Goal: Task Accomplishment & Management: Manage account settings

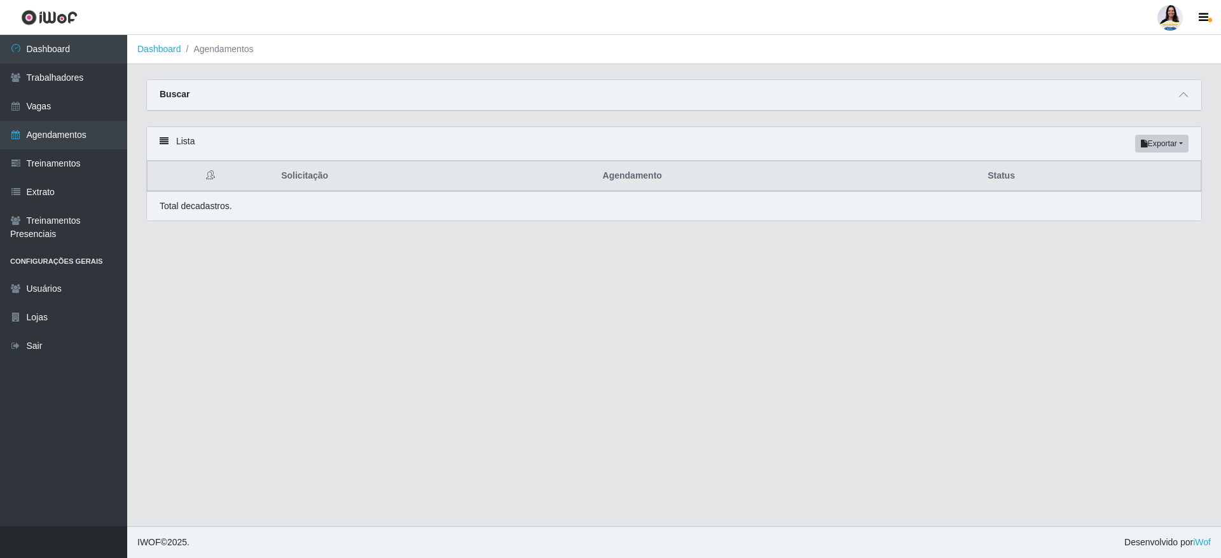
select select "AGENDADO"
select select "450"
click at [1189, 100] on span at bounding box center [1182, 95] width 15 height 15
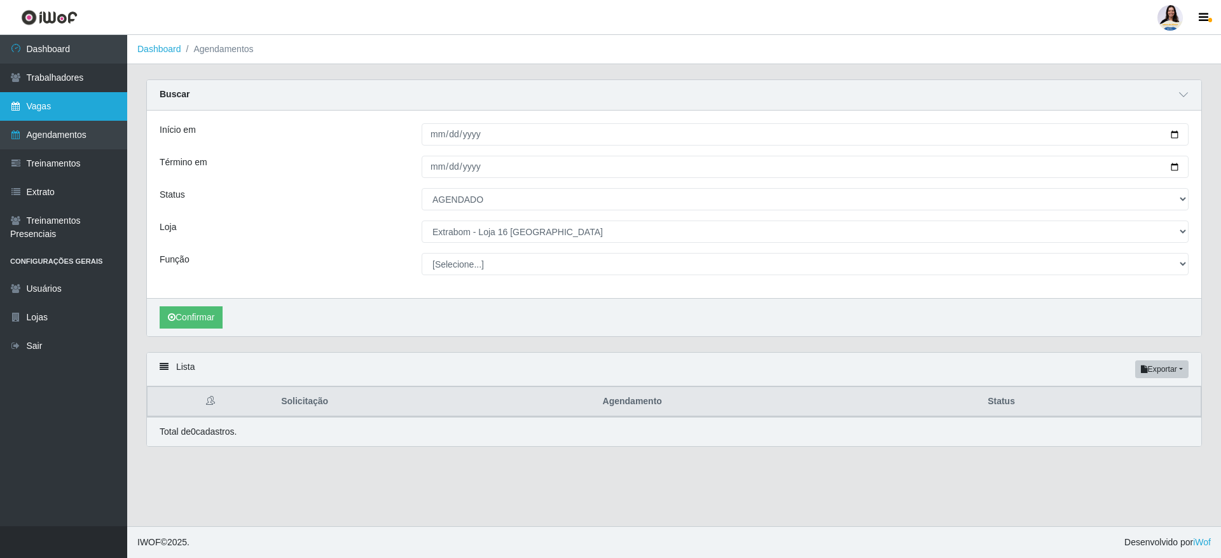
click at [75, 102] on link "Vagas" at bounding box center [63, 106] width 127 height 29
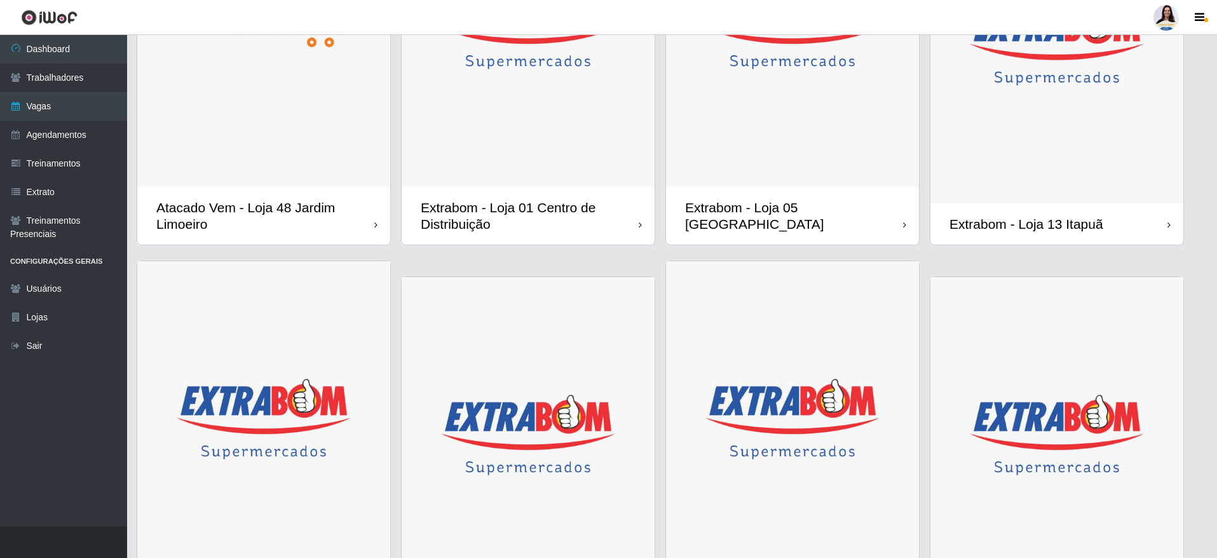
scroll to position [763, 0]
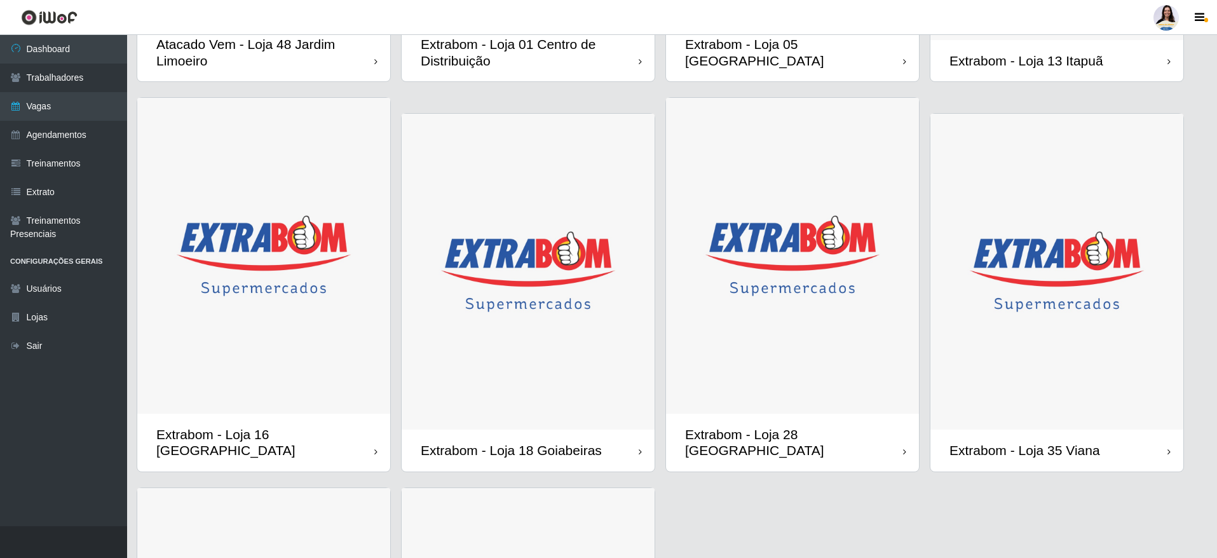
click at [1053, 62] on div "Extrabom - Loja 13 Itapuã" at bounding box center [1027, 61] width 154 height 16
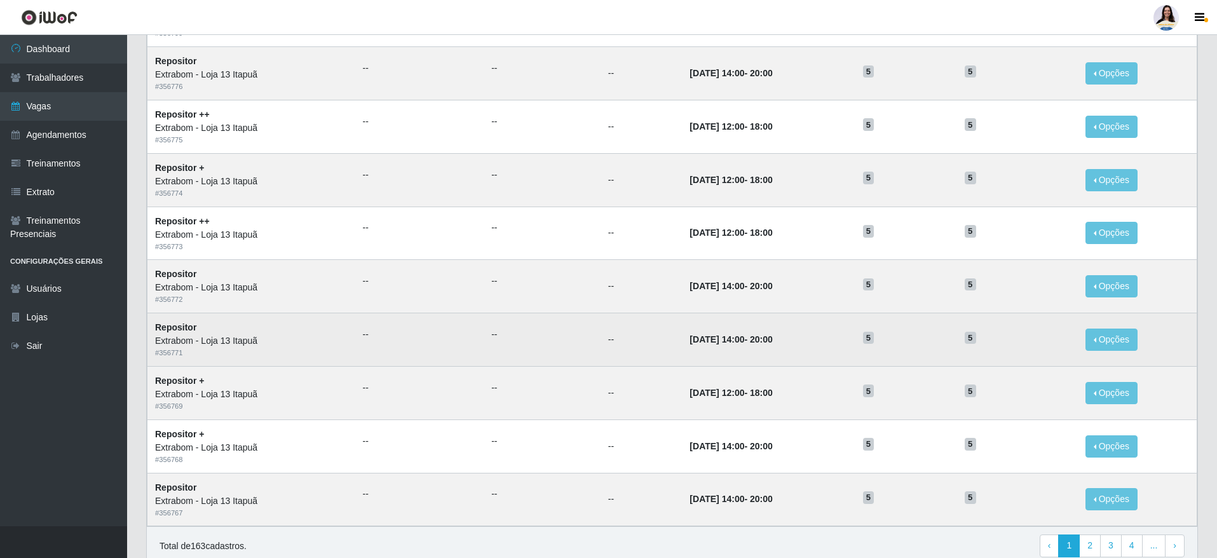
scroll to position [519, 0]
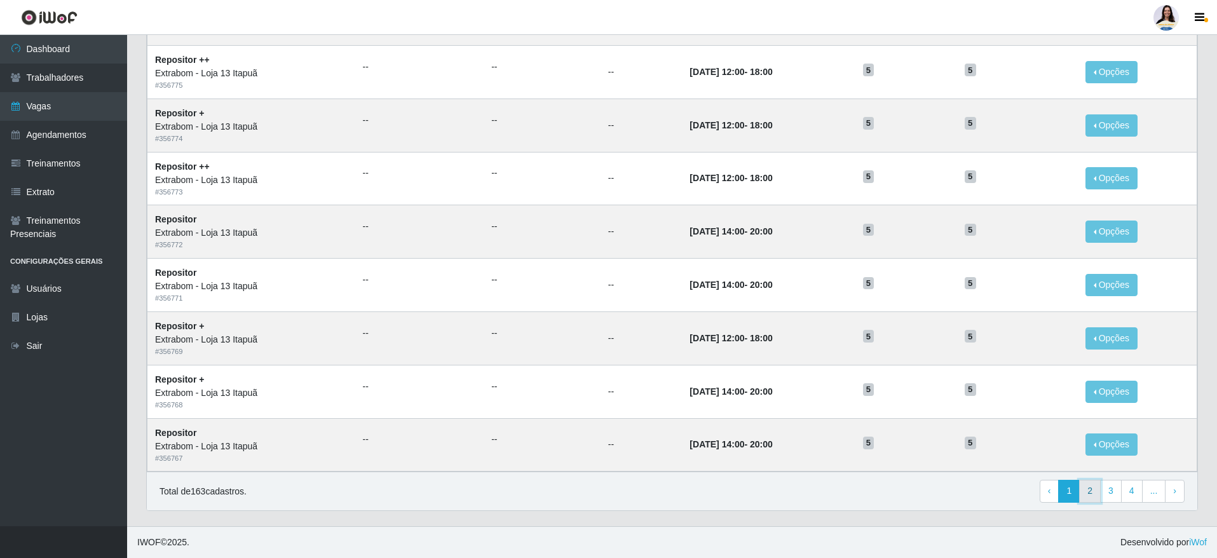
click at [1097, 487] on link "2" at bounding box center [1090, 491] width 22 height 23
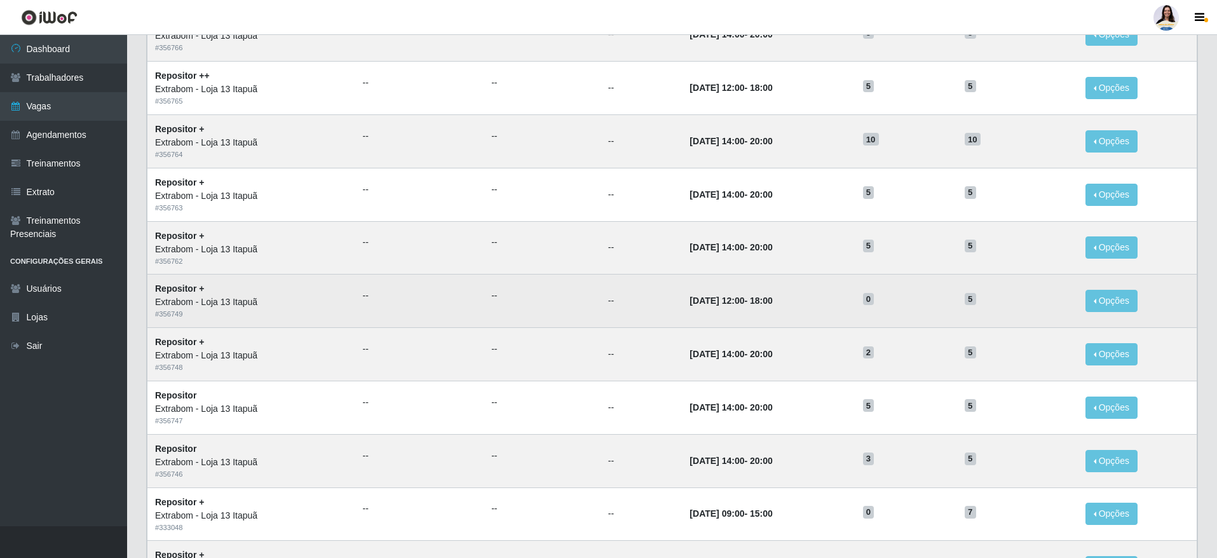
scroll to position [519, 0]
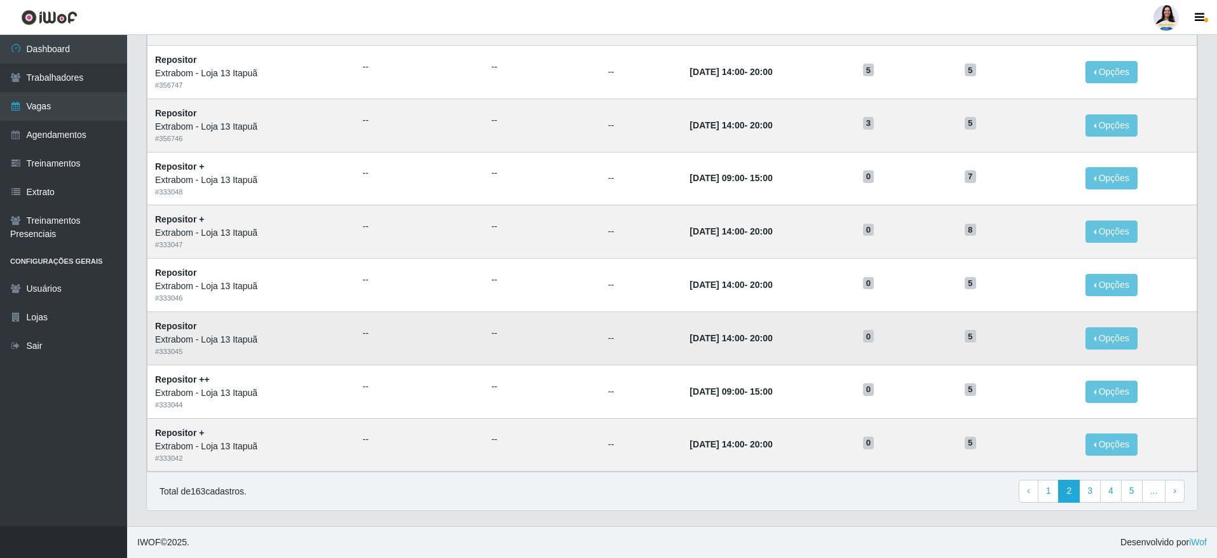
click at [690, 343] on time "[DATE] 14:00" at bounding box center [717, 338] width 55 height 10
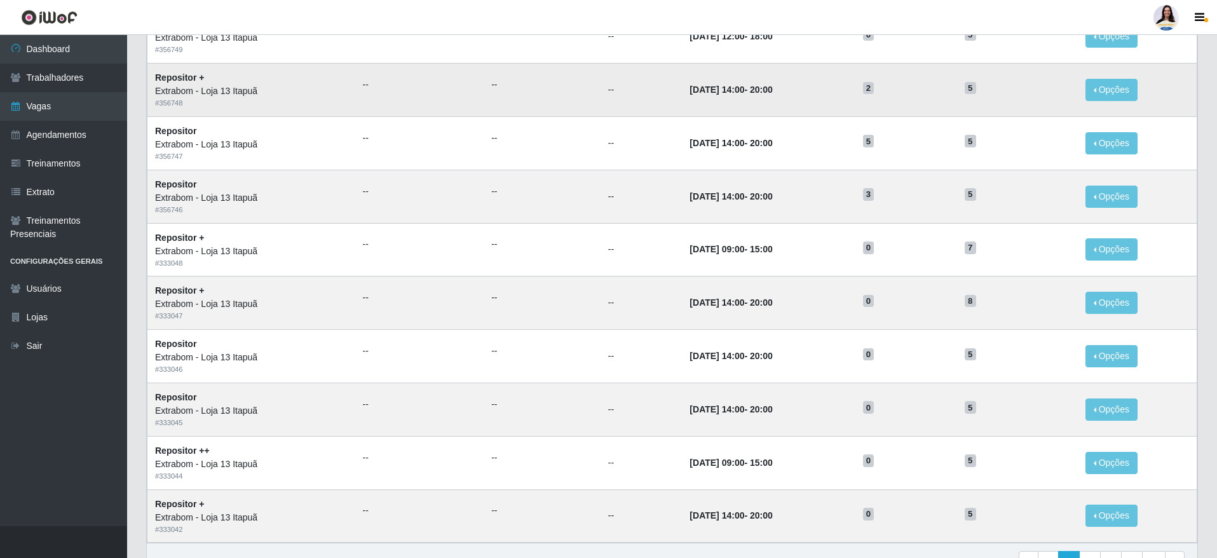
scroll to position [477, 0]
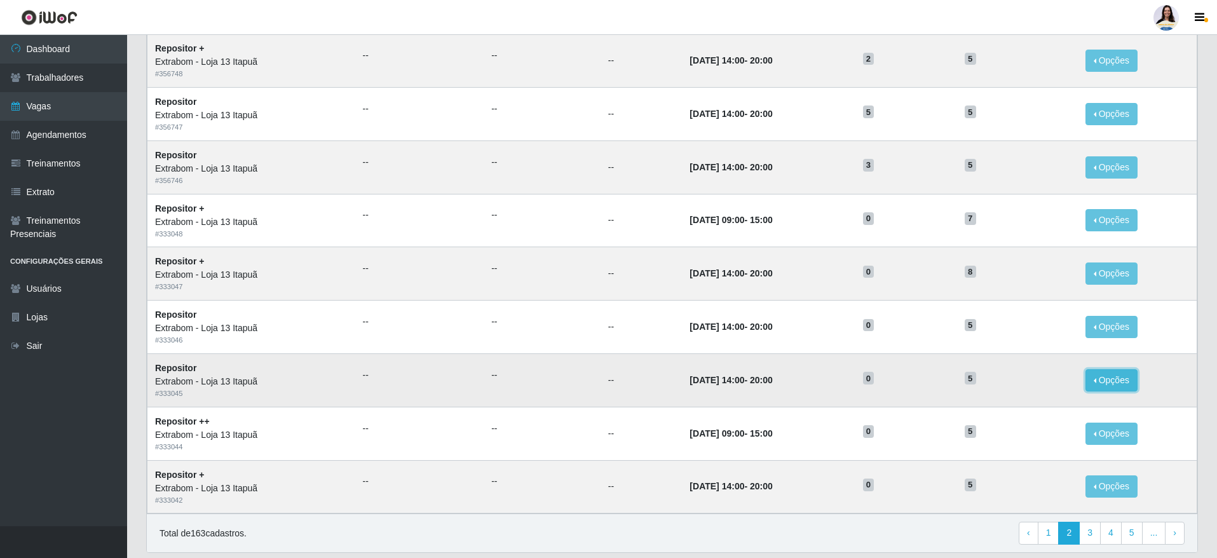
click at [1122, 380] on button "Opções" at bounding box center [1112, 380] width 52 height 22
click at [1041, 383] on button "Editar" at bounding box center [1033, 383] width 100 height 26
click at [1104, 384] on button "Opções" at bounding box center [1112, 380] width 52 height 22
click at [1021, 387] on link "Editar" at bounding box center [1014, 383] width 36 height 10
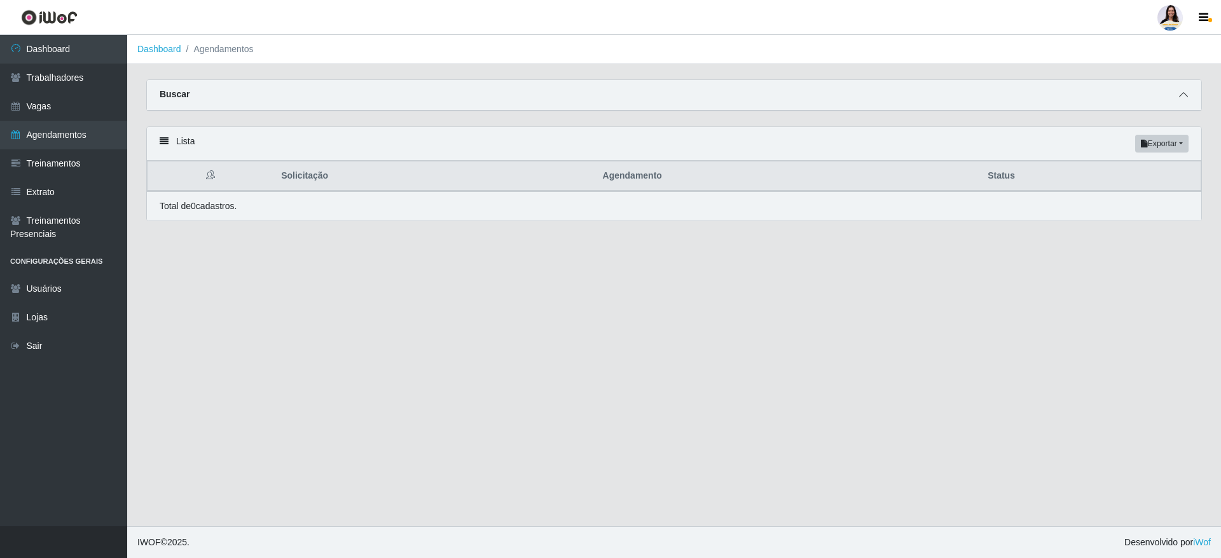
click at [1182, 99] on icon at bounding box center [1183, 94] width 9 height 9
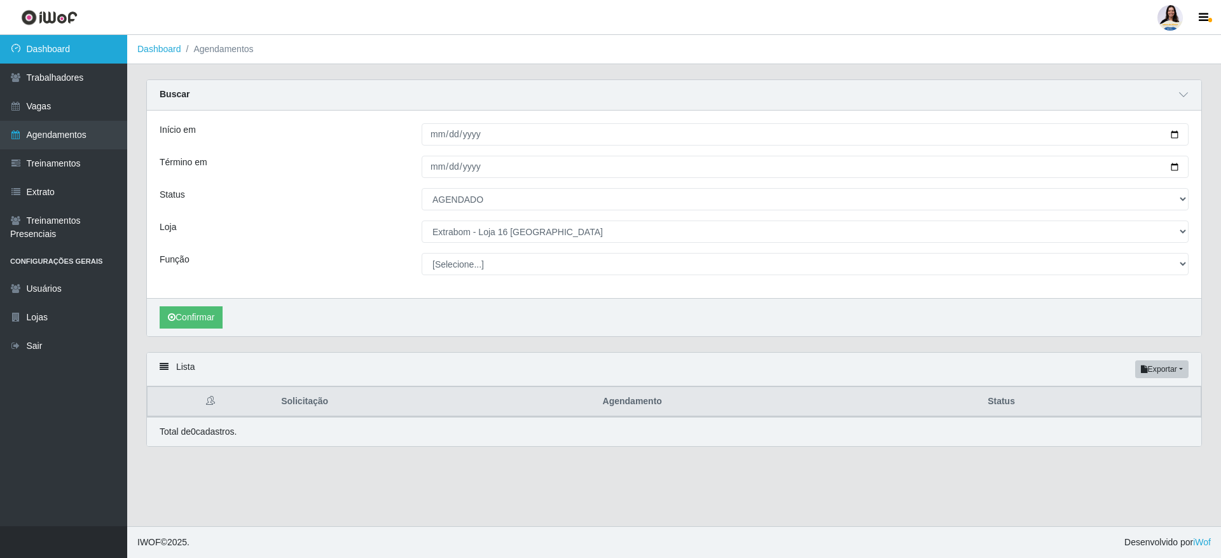
click at [91, 55] on link "Dashboard" at bounding box center [63, 49] width 127 height 29
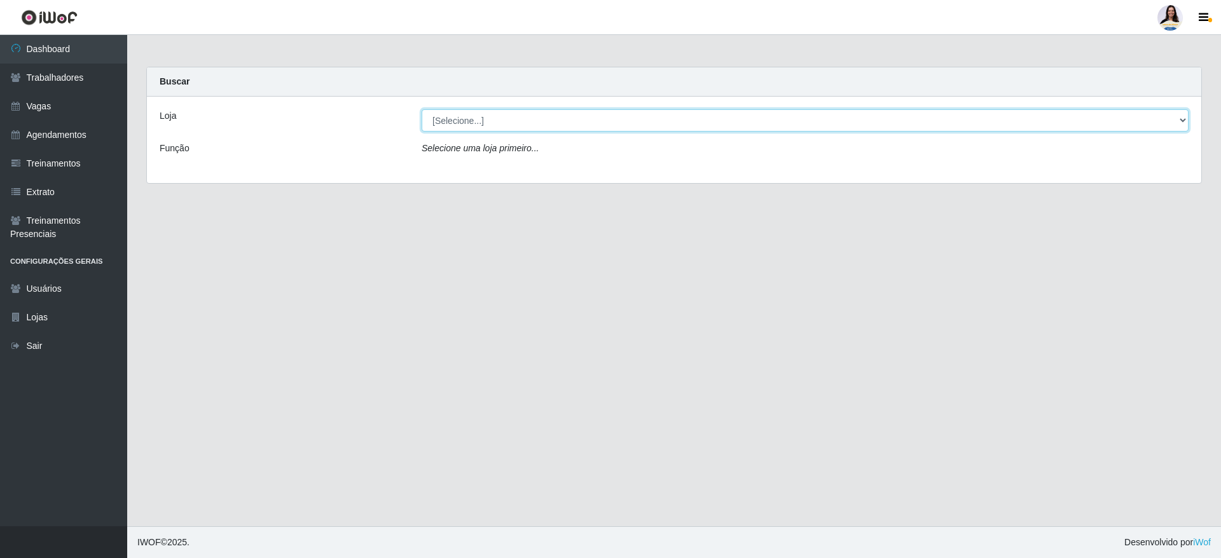
click at [511, 118] on select "[Selecione...] Atacado Vem - Loja 30 Laranjeiras Velha Atacado Vem - Loja 31 Sã…" at bounding box center [804, 120] width 767 height 22
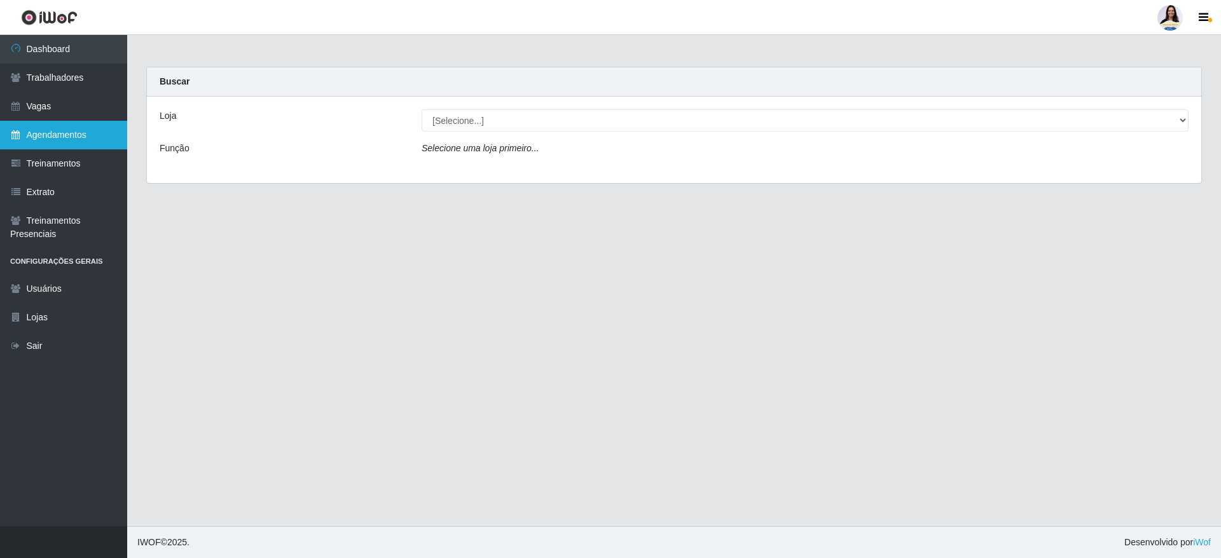
click at [78, 142] on link "Agendamentos" at bounding box center [63, 135] width 127 height 29
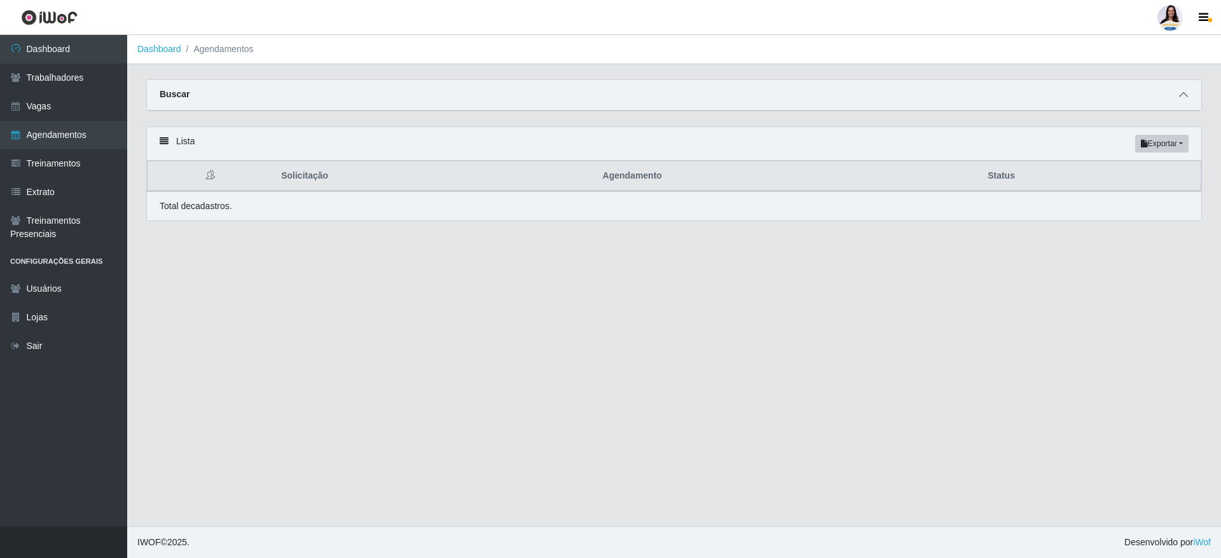
click at [1185, 93] on icon at bounding box center [1183, 94] width 9 height 9
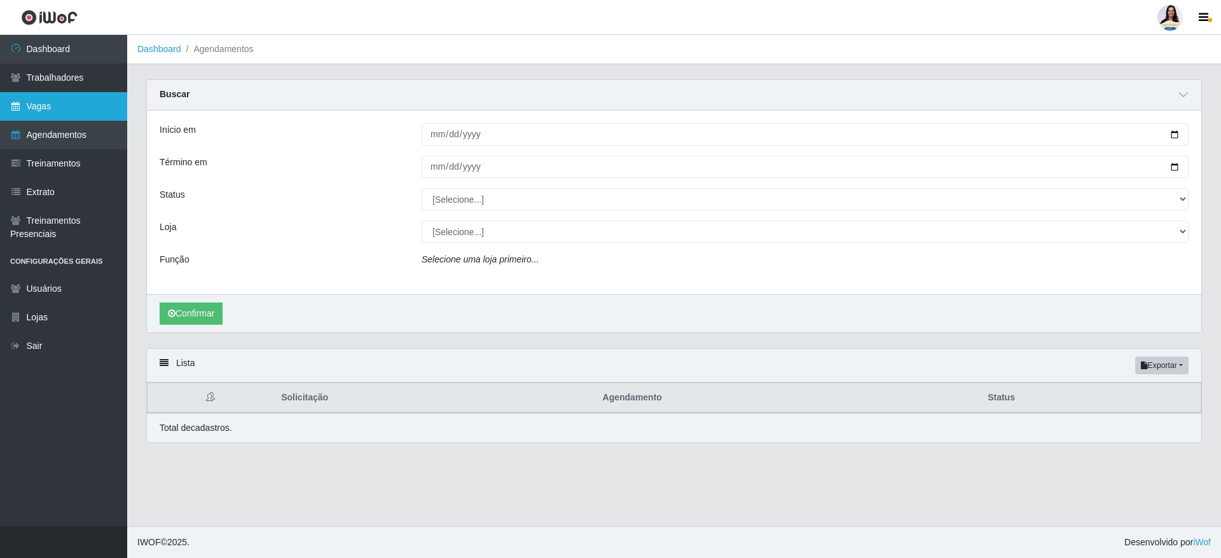
click at [78, 114] on link "Vagas" at bounding box center [63, 106] width 127 height 29
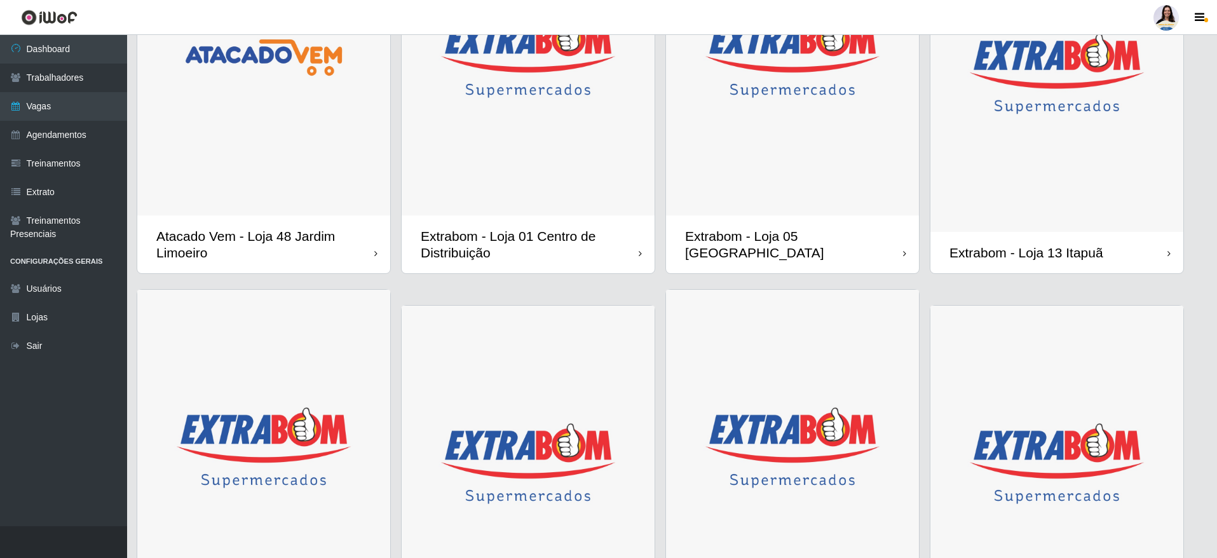
scroll to position [572, 0]
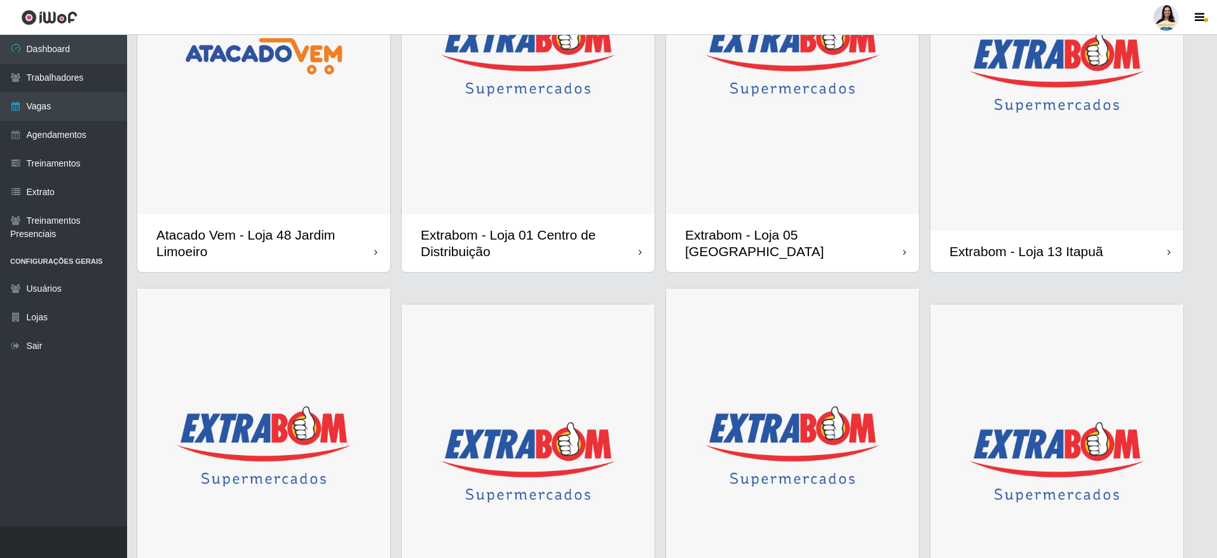
click at [1060, 219] on img at bounding box center [1057, 72] width 253 height 317
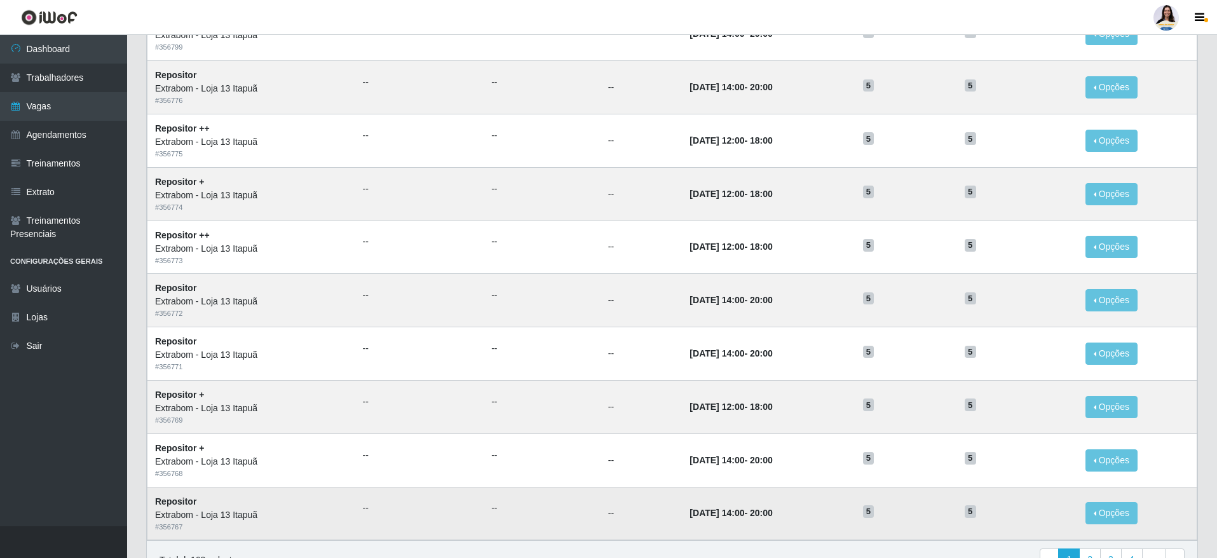
scroll to position [519, 0]
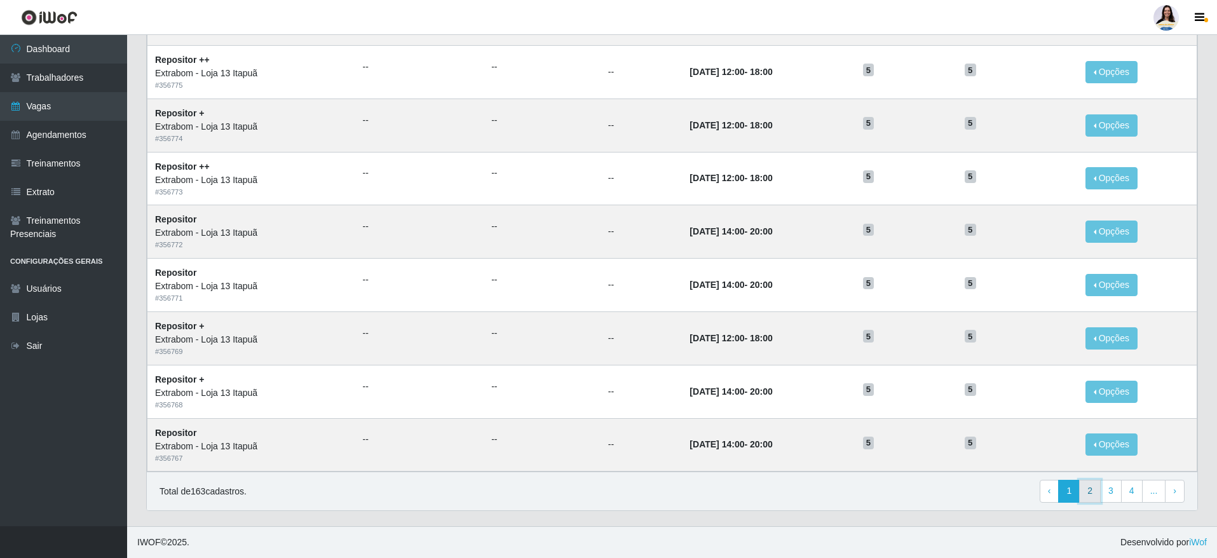
click at [1093, 494] on link "2" at bounding box center [1090, 491] width 22 height 23
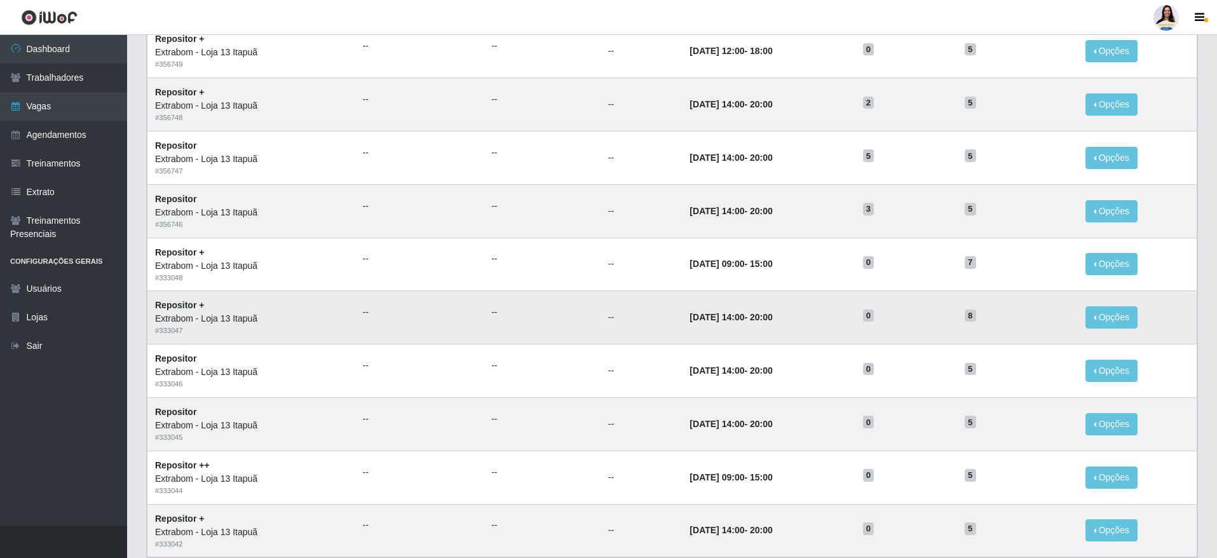
scroll to position [477, 0]
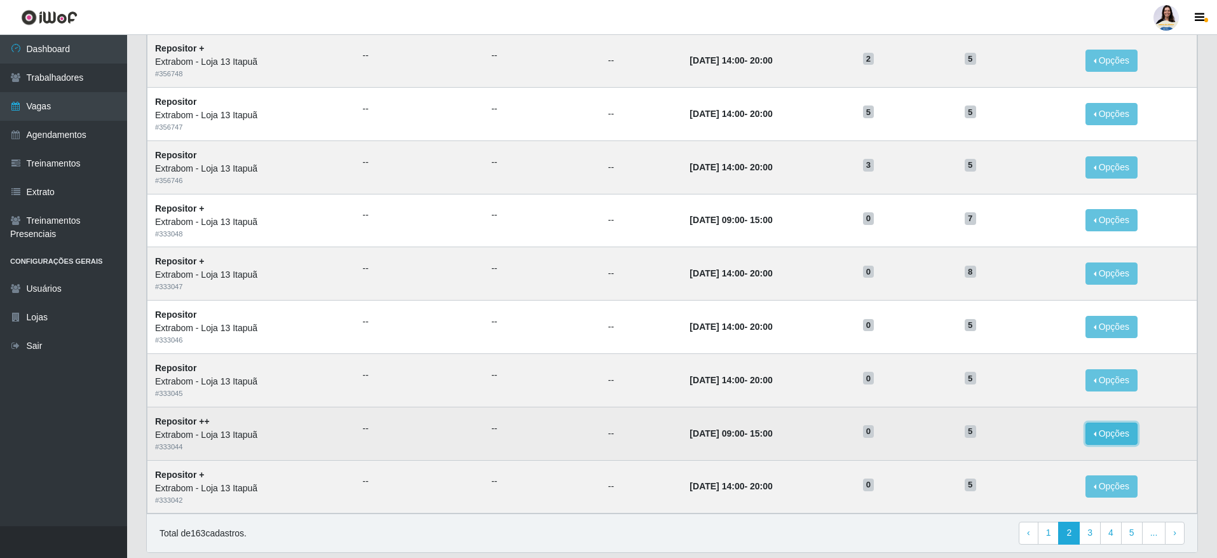
click at [1122, 432] on button "Opções" at bounding box center [1112, 434] width 52 height 22
click at [1028, 437] on link "Editar" at bounding box center [1014, 436] width 36 height 10
